Goal: Transaction & Acquisition: Purchase product/service

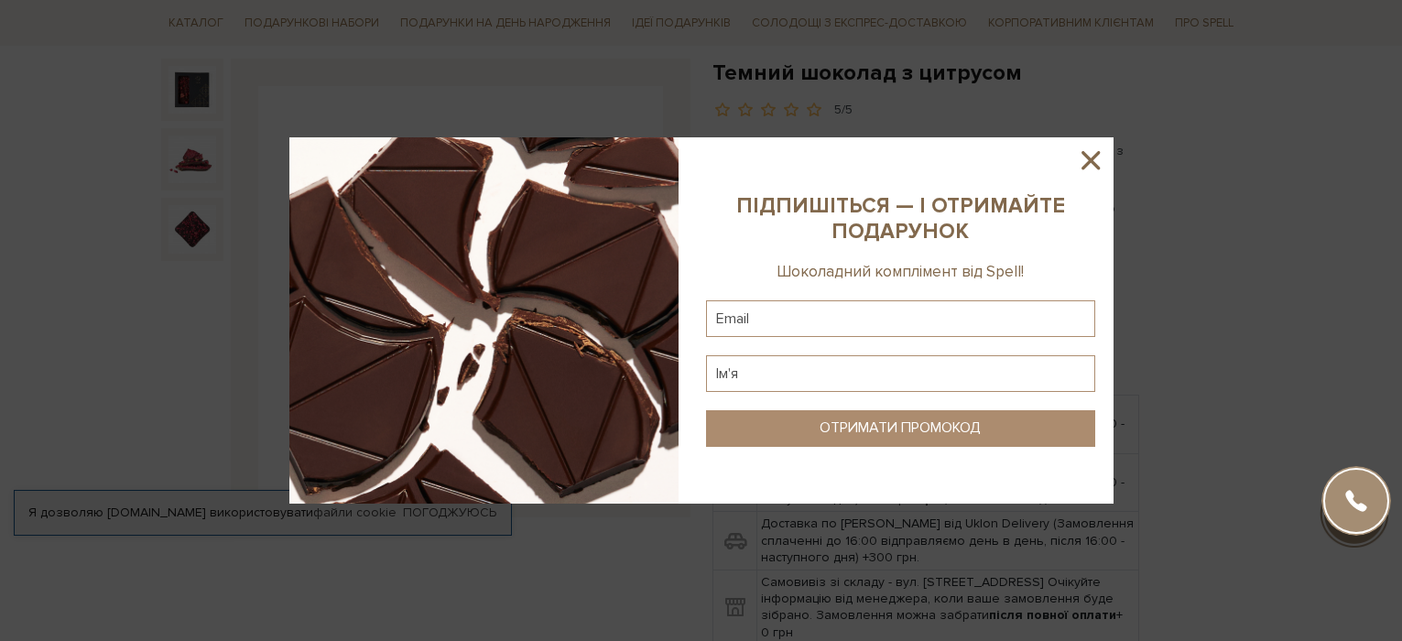
click at [1091, 164] on icon at bounding box center [1090, 160] width 31 height 31
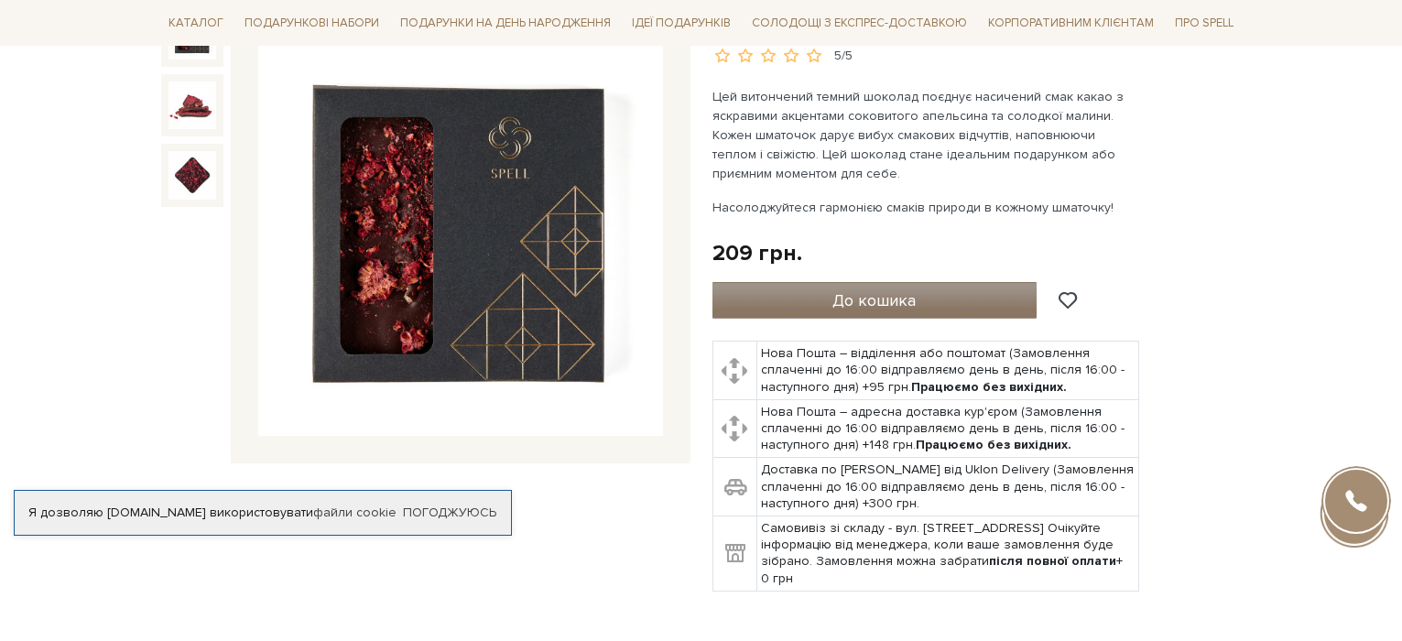
scroll to position [183, 0]
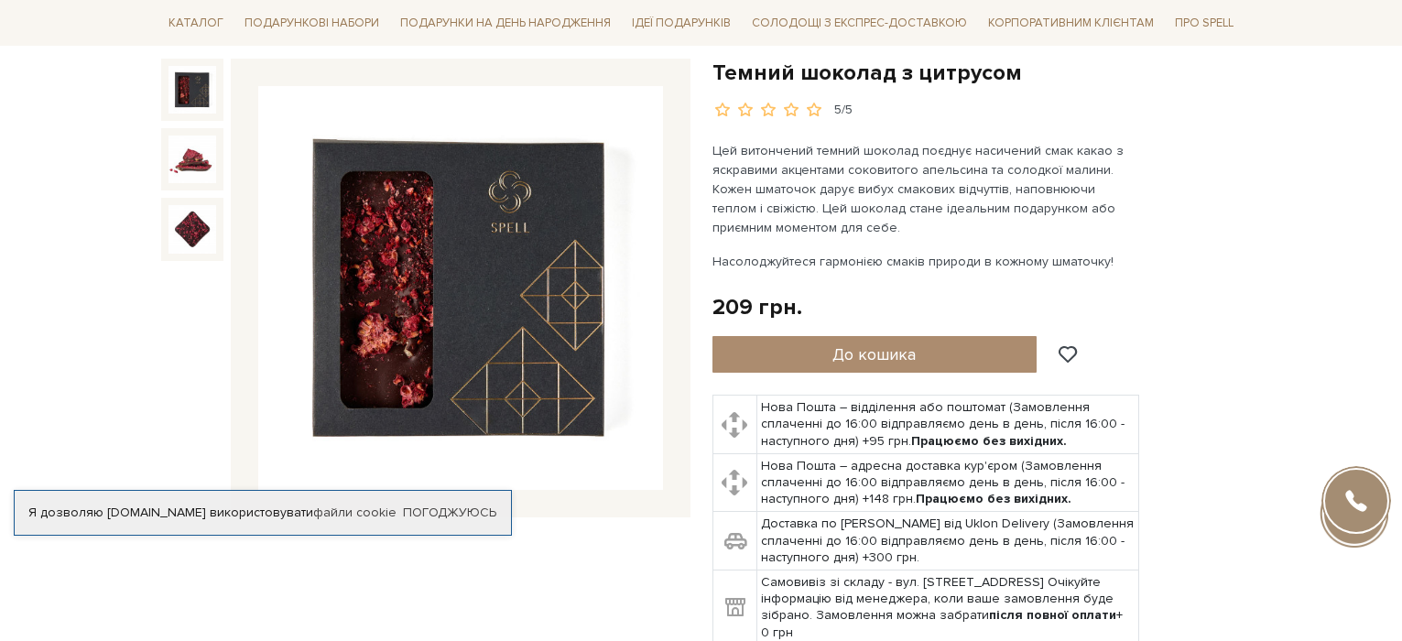
click at [436, 256] on img at bounding box center [460, 288] width 405 height 405
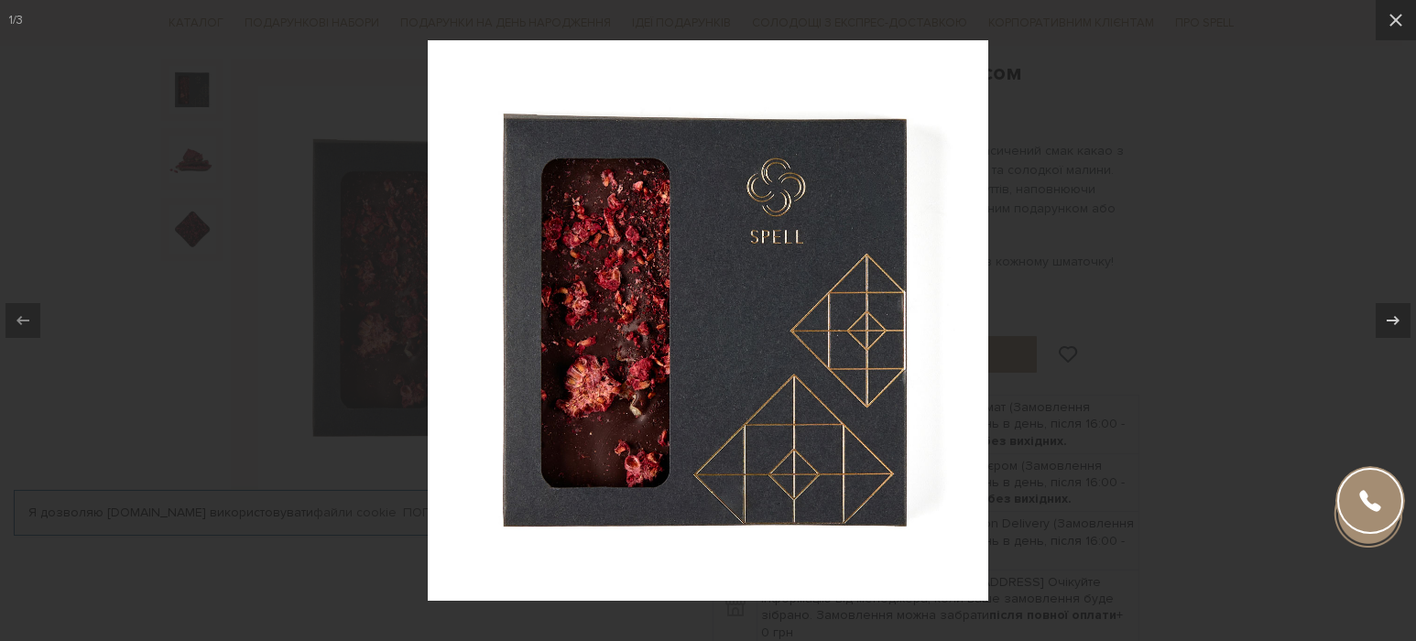
click at [1235, 185] on div at bounding box center [708, 320] width 1416 height 641
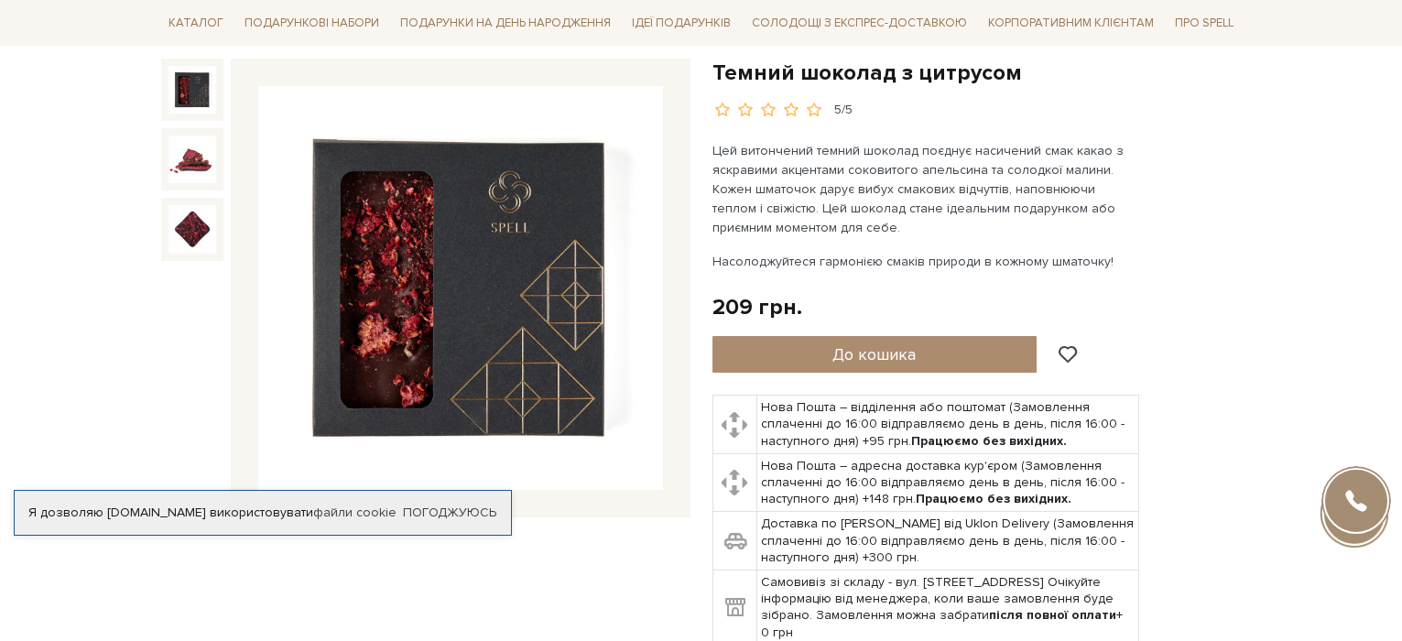
scroll to position [92, 0]
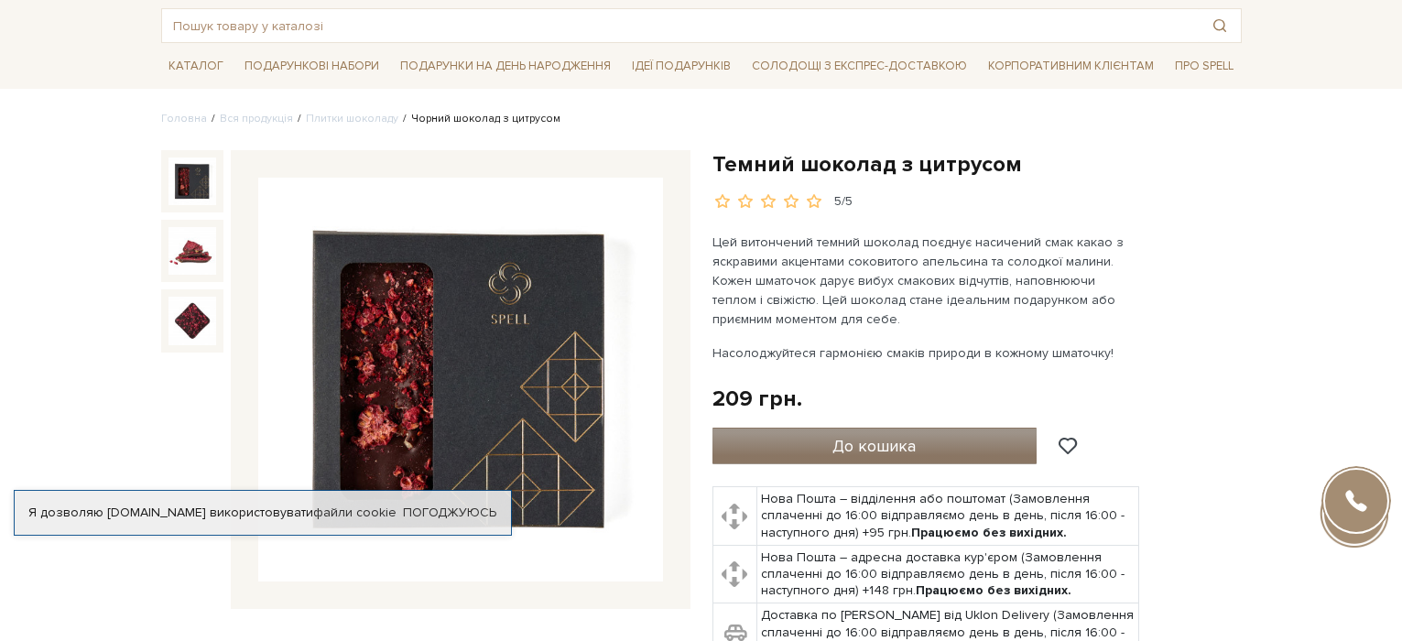
click at [944, 438] on button "До кошика" at bounding box center [874, 446] width 325 height 37
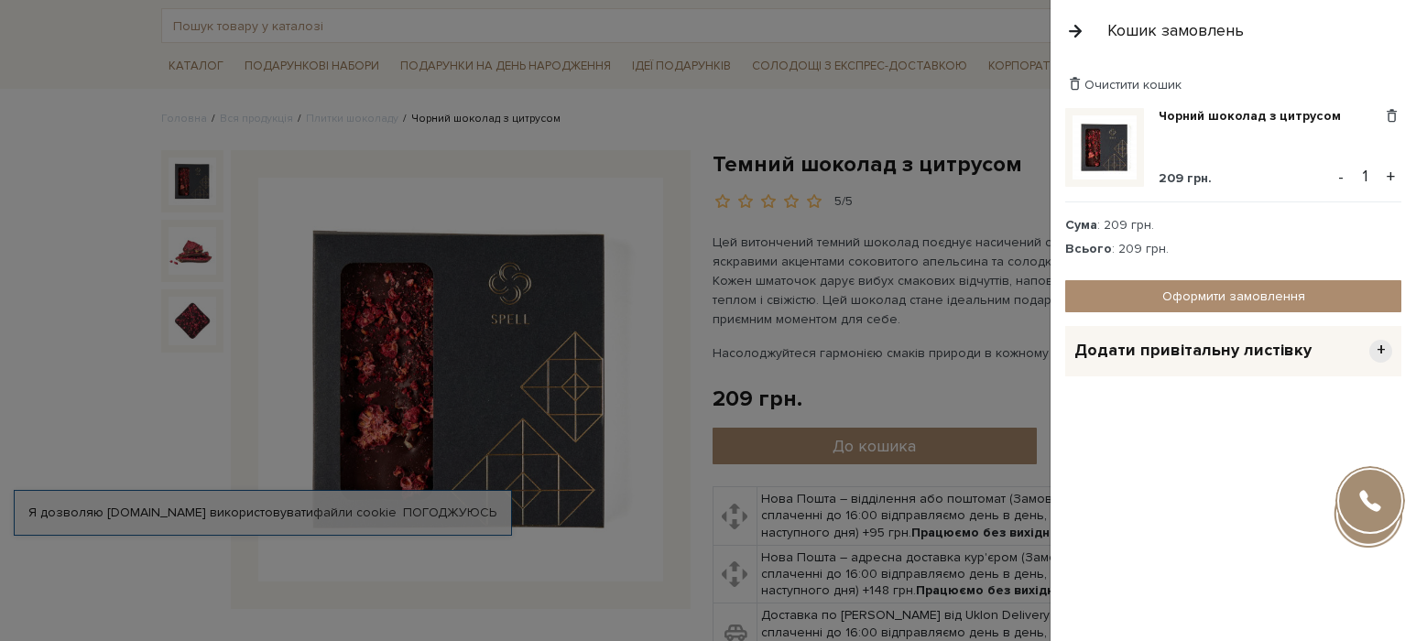
click at [1373, 83] on div "Очистити кошик" at bounding box center [1233, 84] width 336 height 17
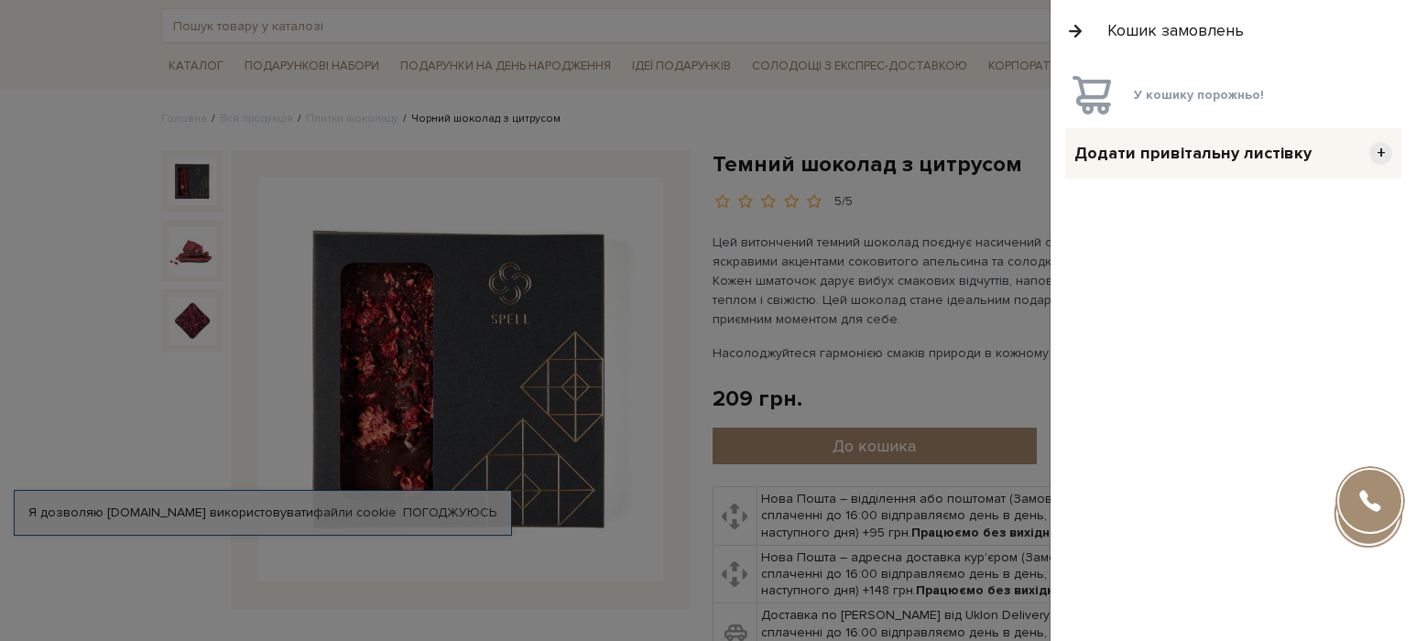
click at [863, 110] on div at bounding box center [708, 320] width 1416 height 641
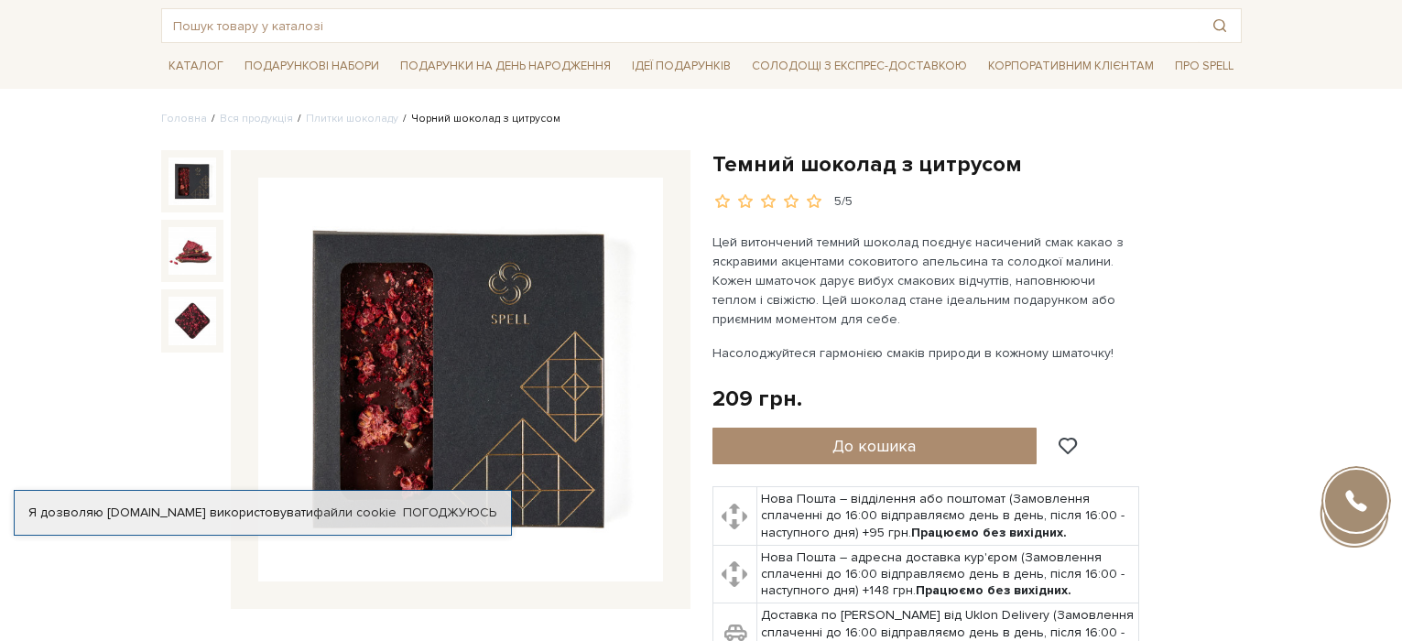
scroll to position [0, 0]
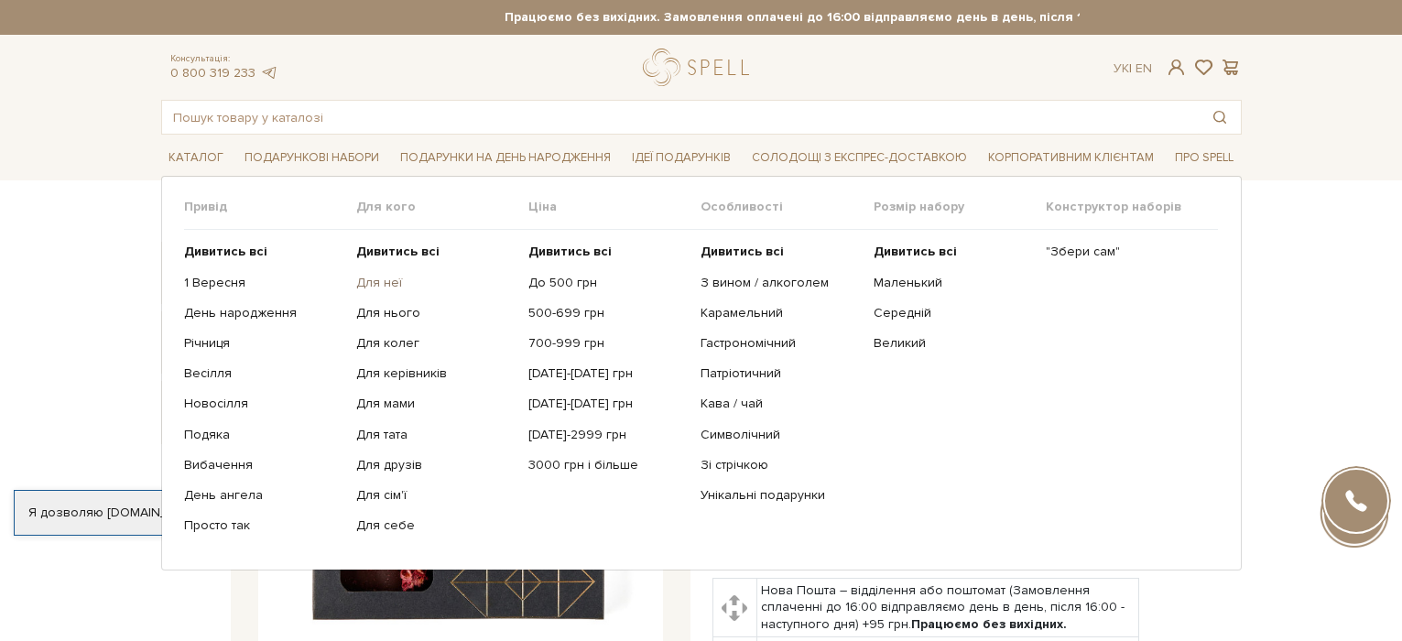
click at [377, 280] on link "Для неї" at bounding box center [435, 283] width 158 height 16
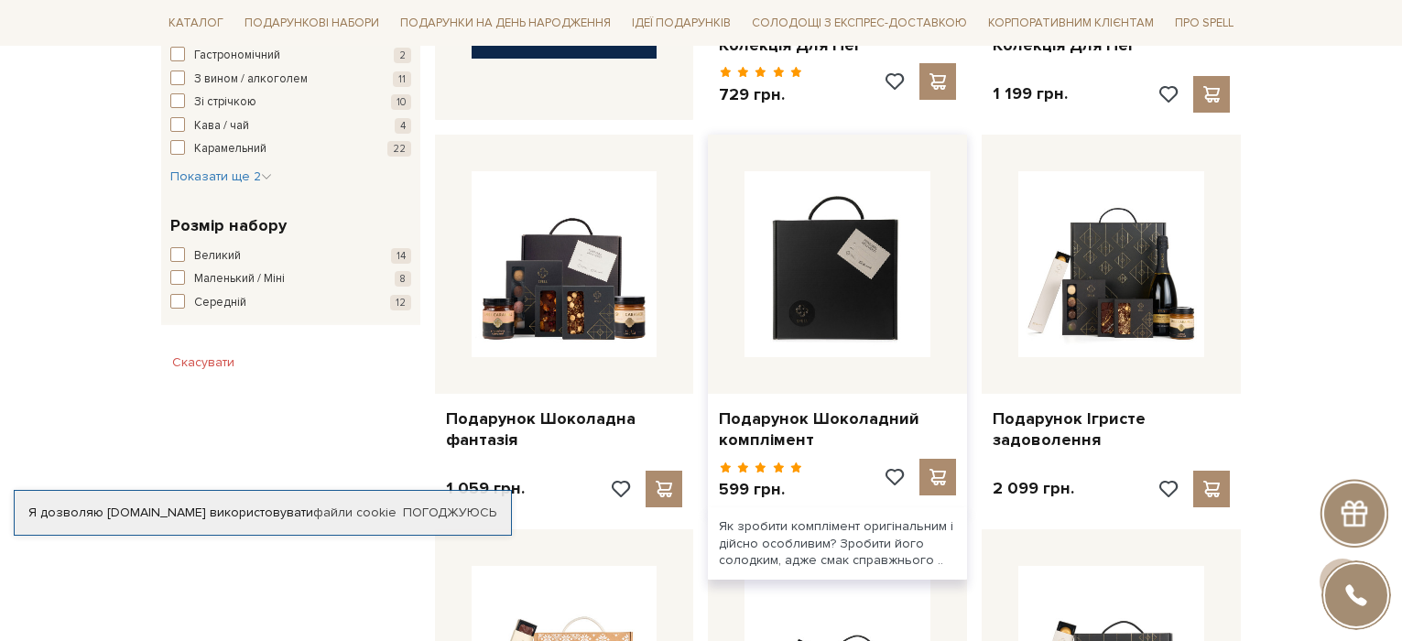
scroll to position [1099, 0]
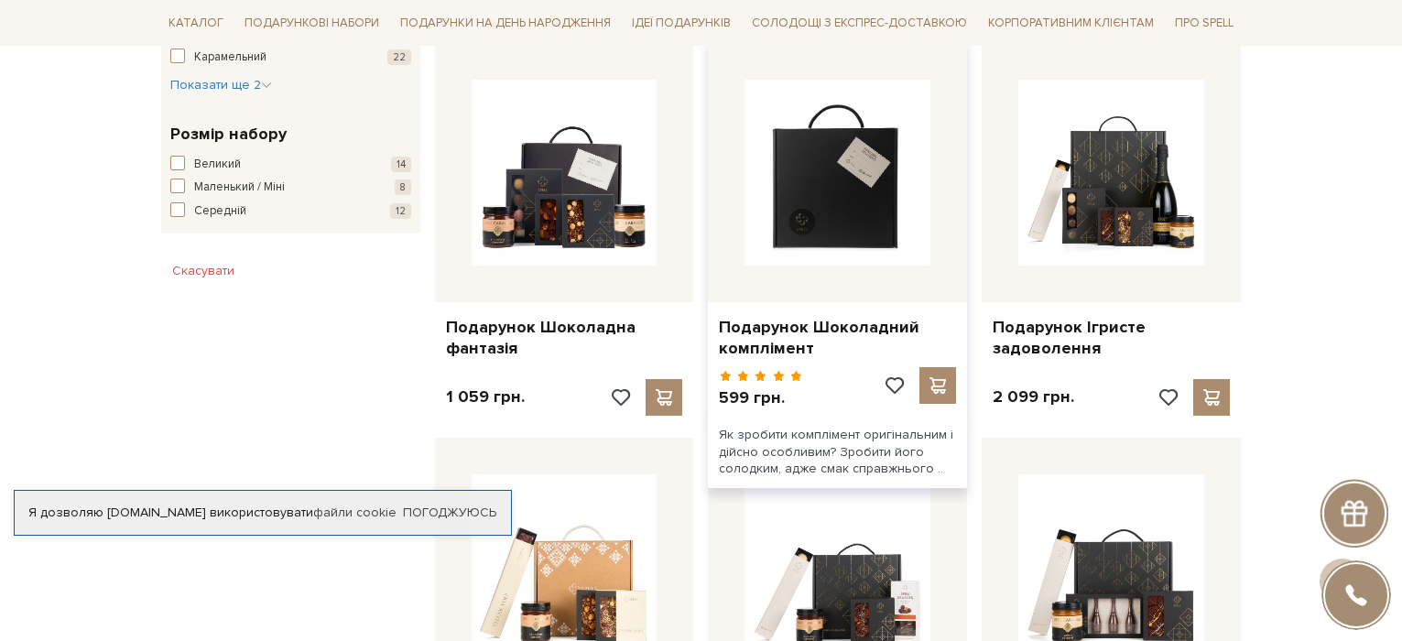
click at [845, 215] on img at bounding box center [837, 173] width 186 height 186
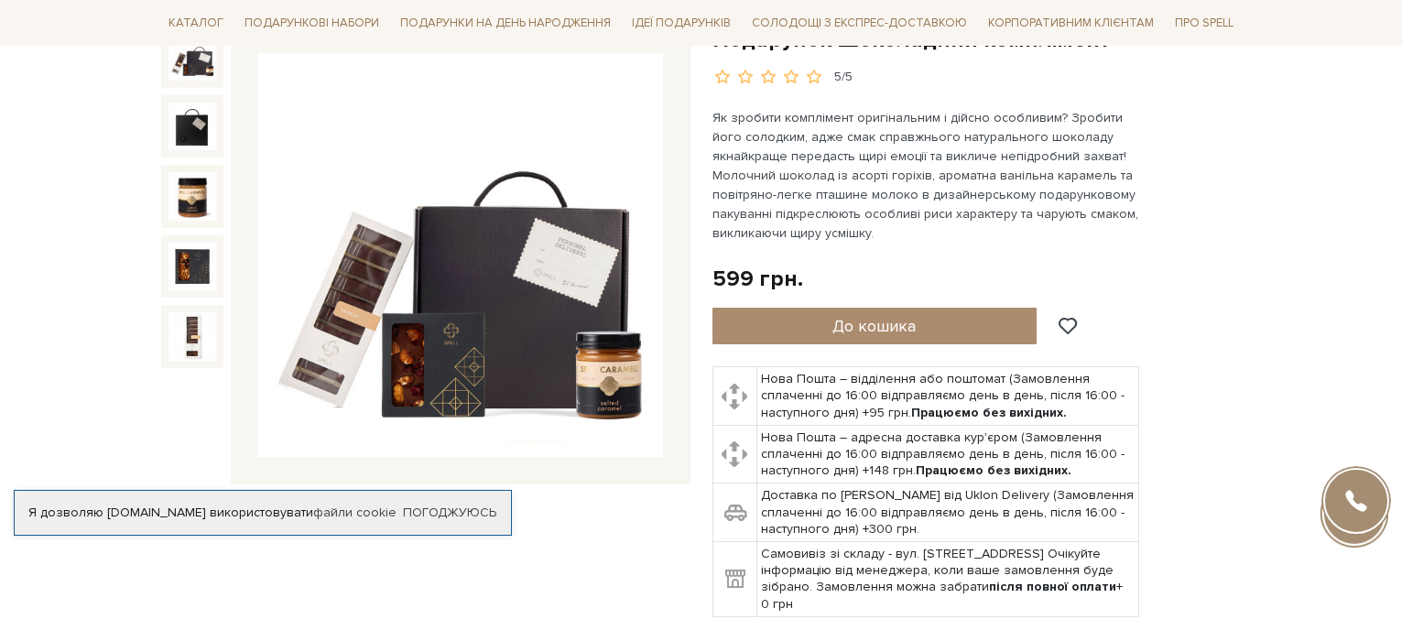
scroll to position [183, 0]
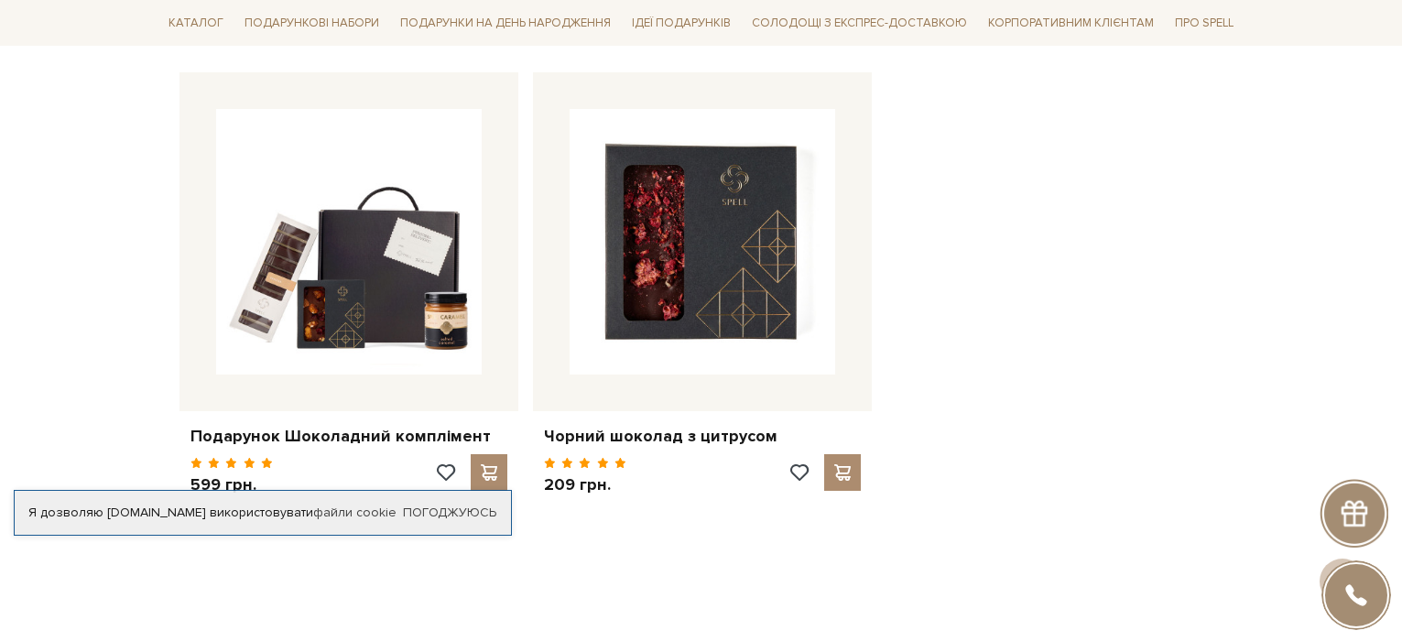
scroll to position [2839, 0]
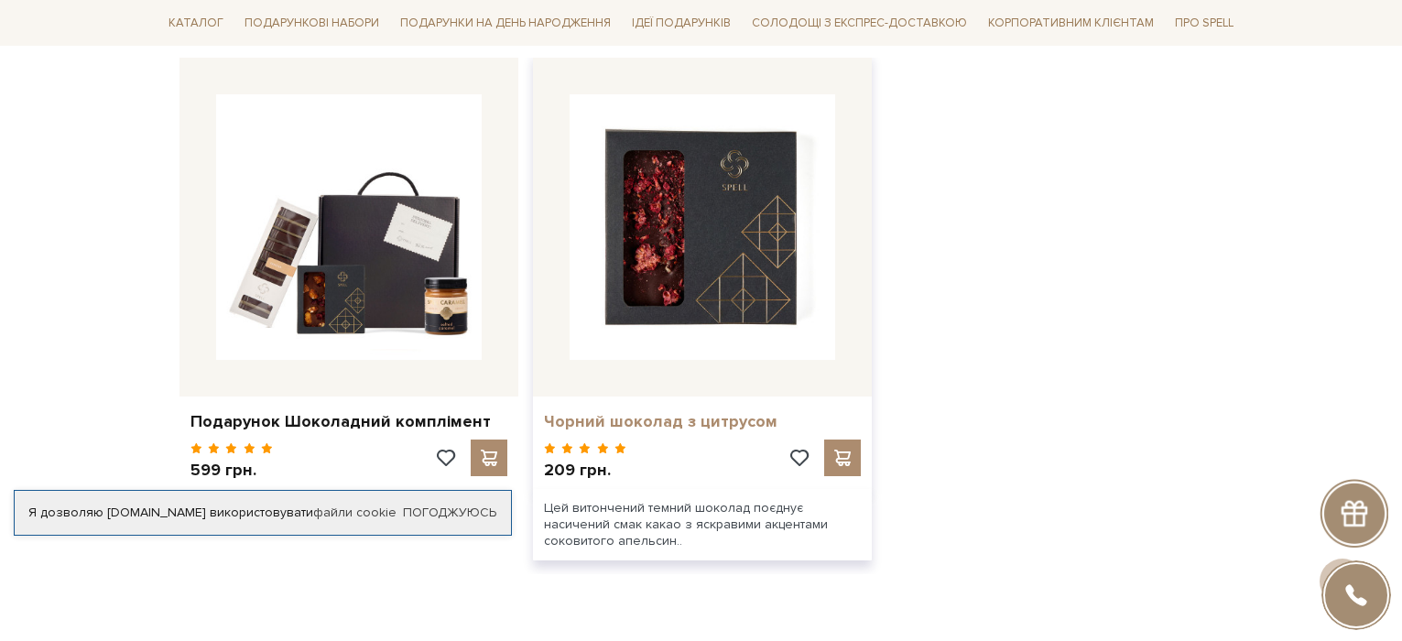
click at [646, 411] on link "Чорний шоколад з цитрусом" at bounding box center [702, 421] width 317 height 21
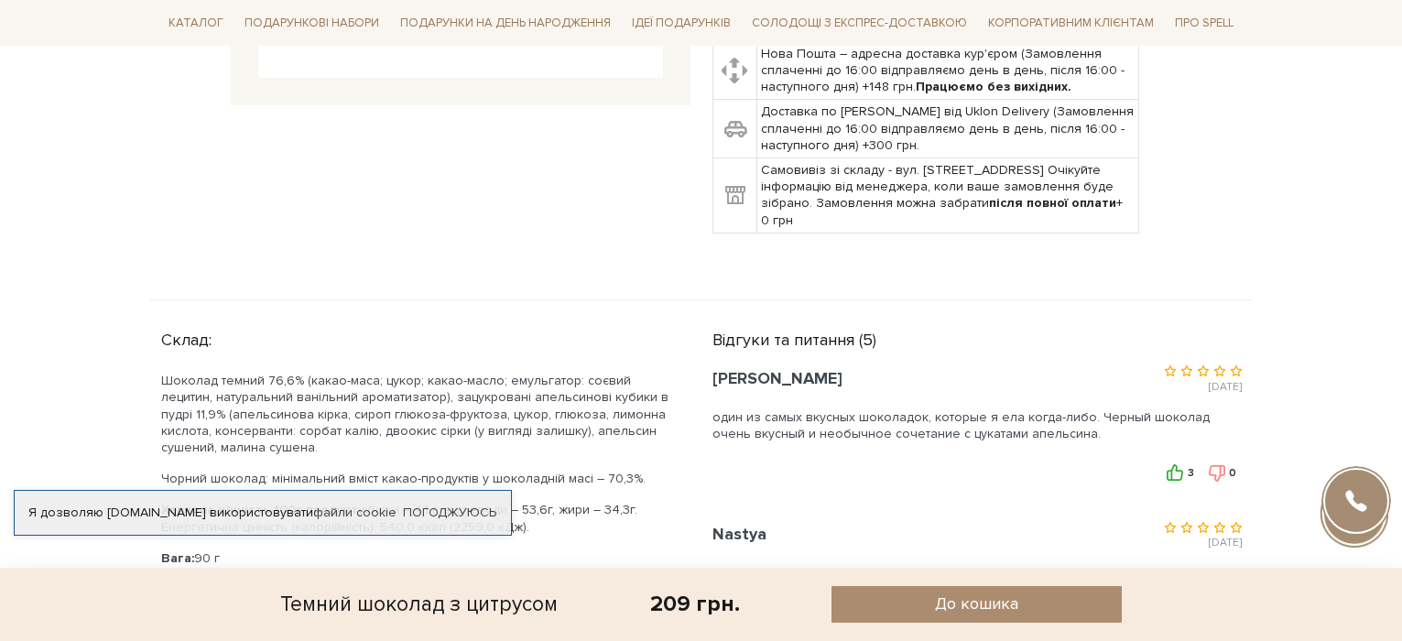
scroll to position [549, 0]
